Goal: Contribute content: Add original content to the website for others to see

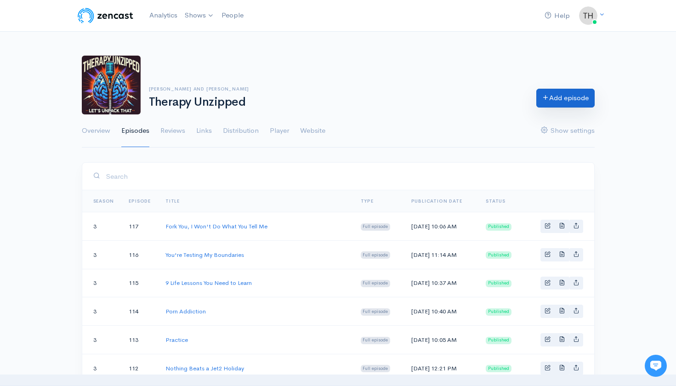
click at [560, 99] on link "Add episode" at bounding box center [565, 98] width 58 height 19
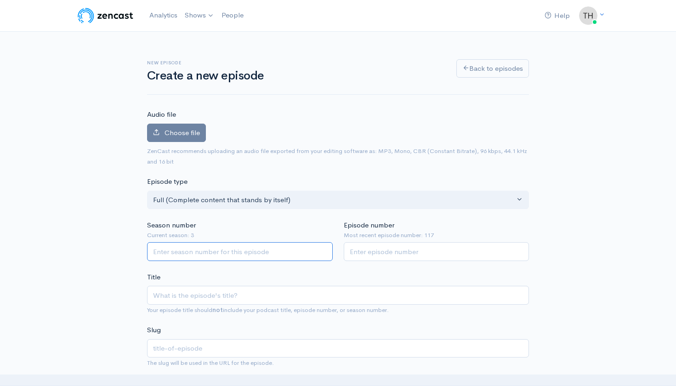
click at [268, 249] on input "Season number" at bounding box center [240, 251] width 186 height 19
type input "3"
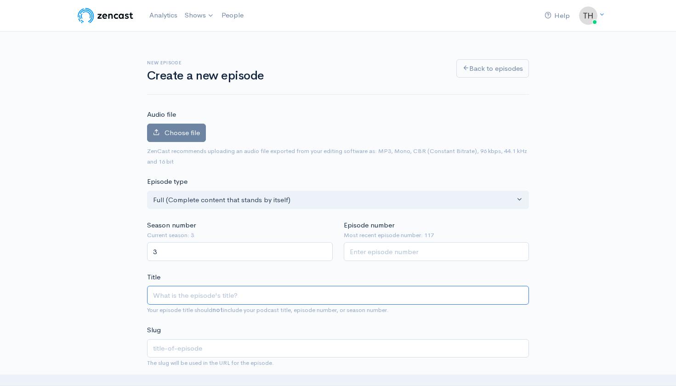
click at [243, 291] on input "Title" at bounding box center [338, 295] width 382 height 19
paste input "Dream On"
type input "Dream On"
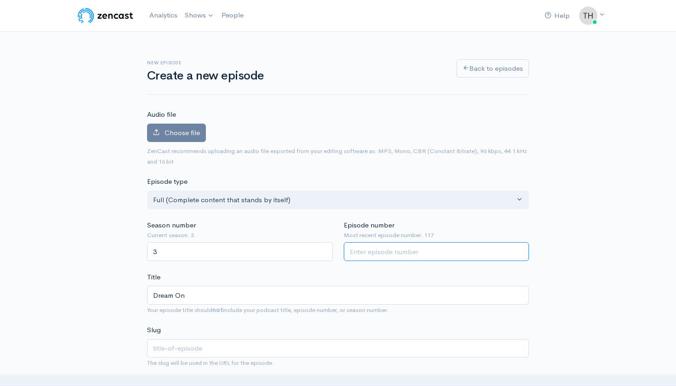
type input "dream-on"
click at [398, 248] on input "Episode number" at bounding box center [437, 251] width 186 height 19
type input "118"
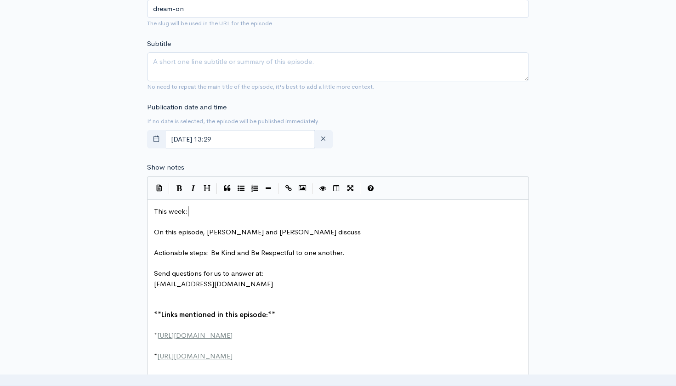
scroll to position [1, 0]
click at [194, 209] on pre "This week:" at bounding box center [338, 211] width 372 height 11
type textarea "​"
paste textarea
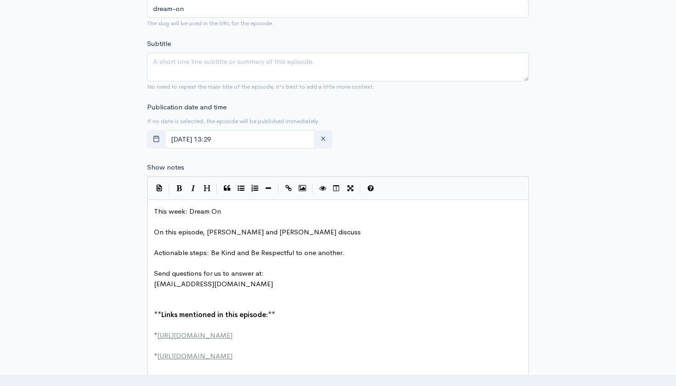
click at [281, 229] on pre "On this episode, [PERSON_NAME] and [PERSON_NAME] discuss" at bounding box center [338, 232] width 372 height 11
type textarea "dreams"
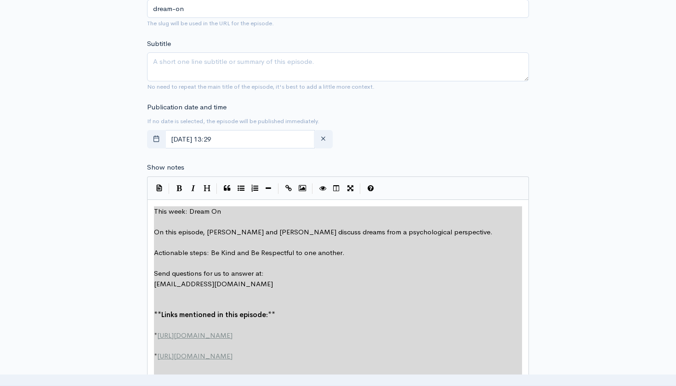
click at [502, 140] on div "Publication date and time If no date is selected, the episode will be published…" at bounding box center [338, 127] width 393 height 51
type textarea "This week: Dream On On this episode, [PERSON_NAME] and [PERSON_NAME] discuss dr…"
click at [515, 128] on div "Publication date and time If no date is selected, the episode will be published…" at bounding box center [338, 127] width 393 height 51
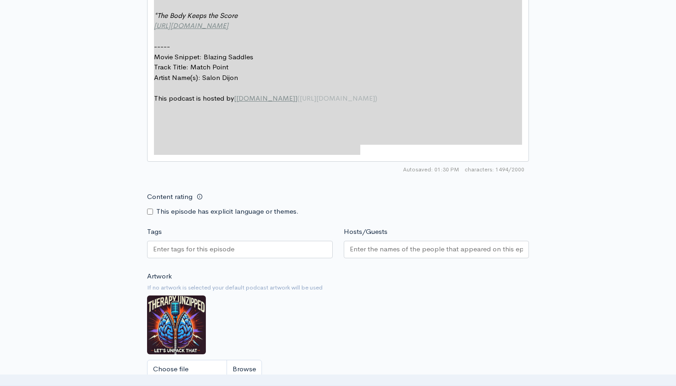
scroll to position [867, 0]
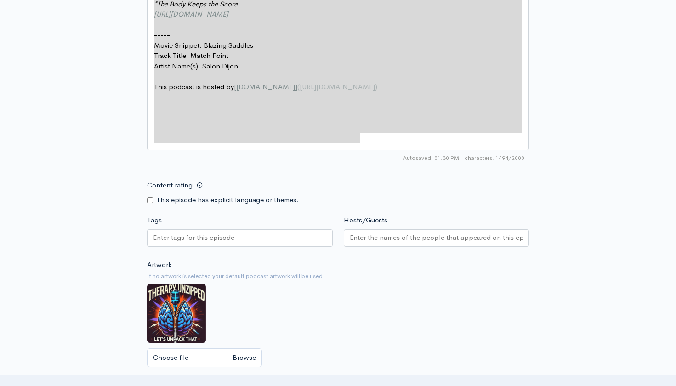
click at [150, 197] on input "Content rating" at bounding box center [150, 200] width 6 height 6
checkbox input "true"
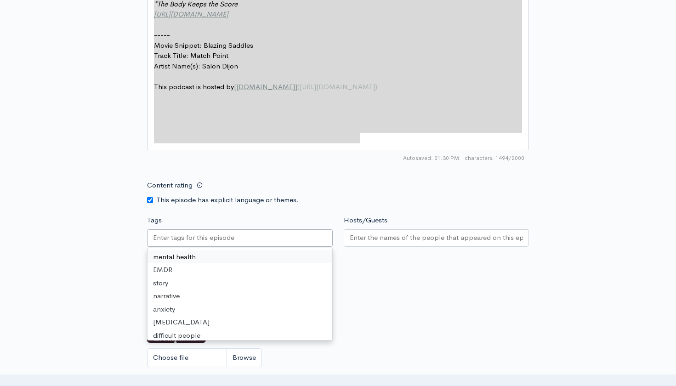
click at [175, 232] on input "Tags" at bounding box center [194, 237] width 83 height 11
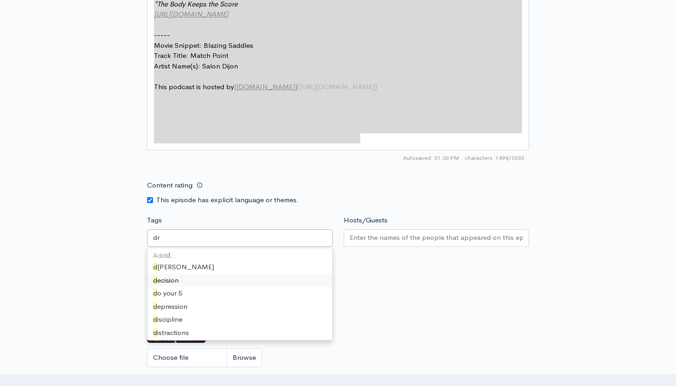
type input "dre"
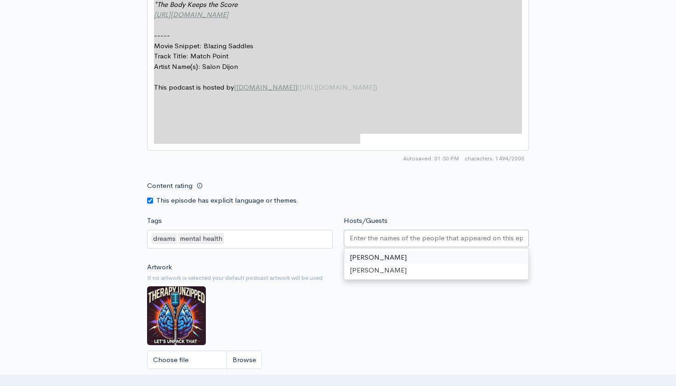
click at [370, 233] on input "Hosts/Guests" at bounding box center [437, 238] width 174 height 11
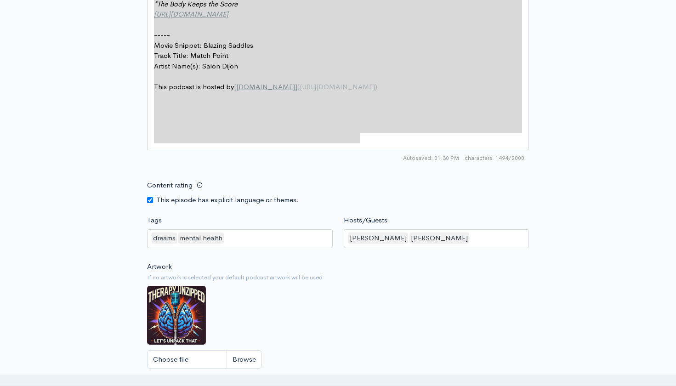
click at [413, 293] on div "Artwork If no artwork is selected your default podcast artwork will be used Cho…" at bounding box center [338, 317] width 382 height 113
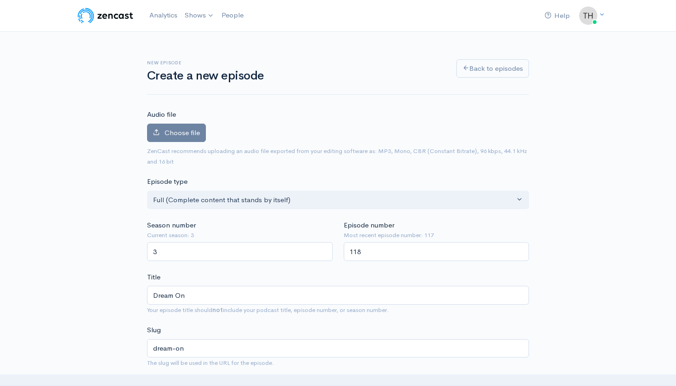
scroll to position [0, 0]
click at [185, 134] on span "Choose file" at bounding box center [181, 132] width 35 height 9
click at [0, 0] on input "Choose file" at bounding box center [0, 0] width 0 height 0
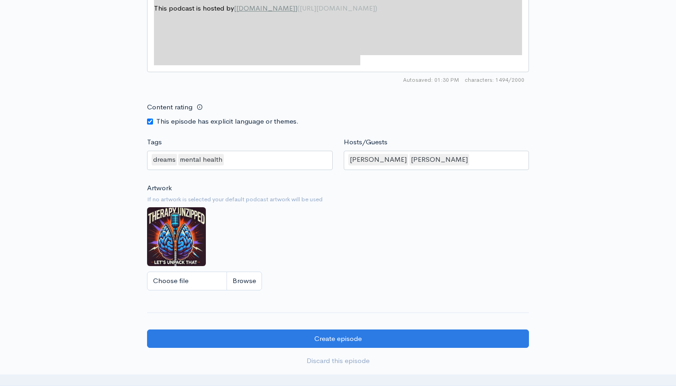
scroll to position [1002, 0]
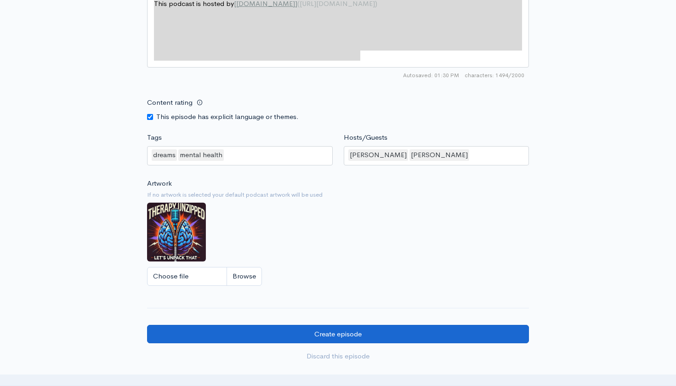
click at [344, 325] on input "Create episode" at bounding box center [338, 334] width 382 height 19
